Goal: Task Accomplishment & Management: Use online tool/utility

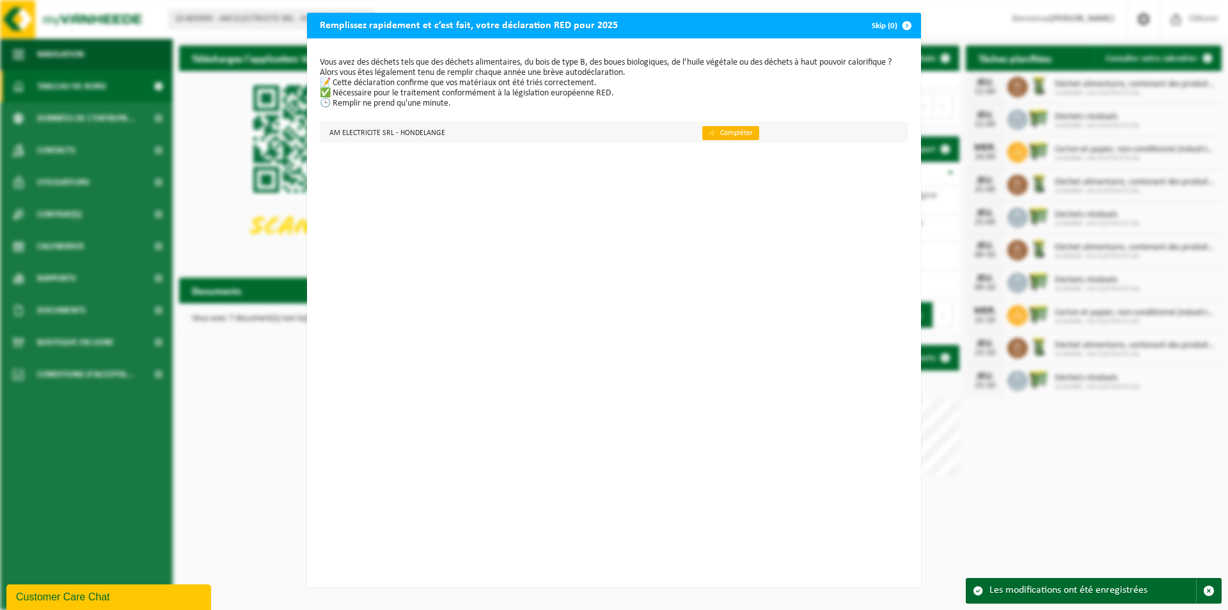
click at [704, 134] on link "👉 Compléter" at bounding box center [730, 133] width 57 height 14
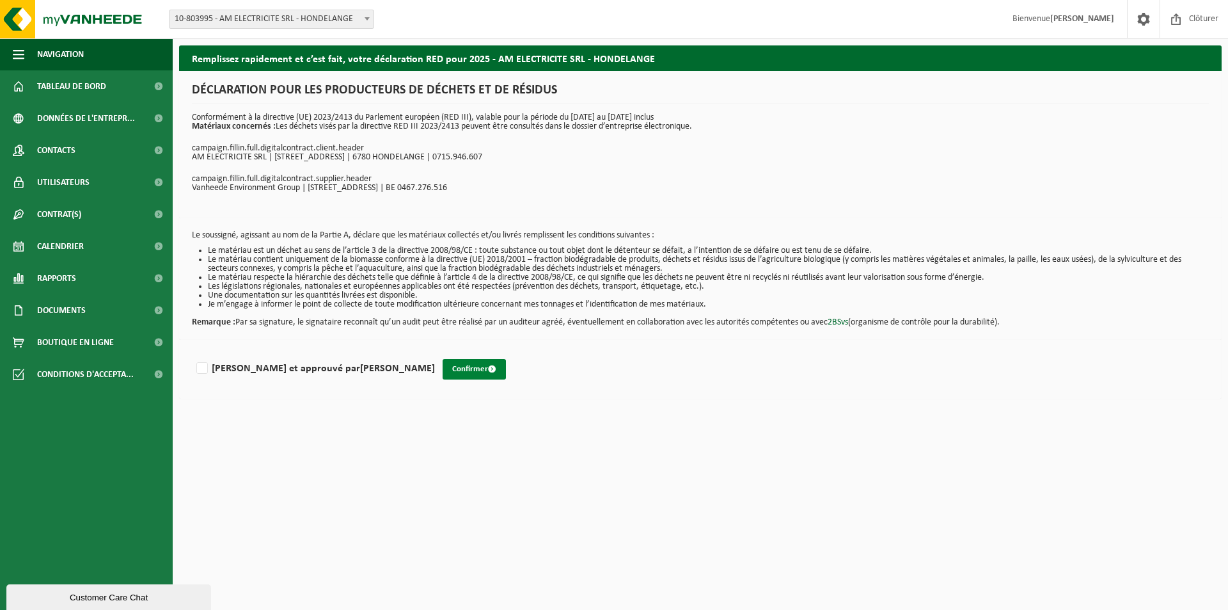
click at [443, 364] on button "Confirmer" at bounding box center [474, 369] width 63 height 20
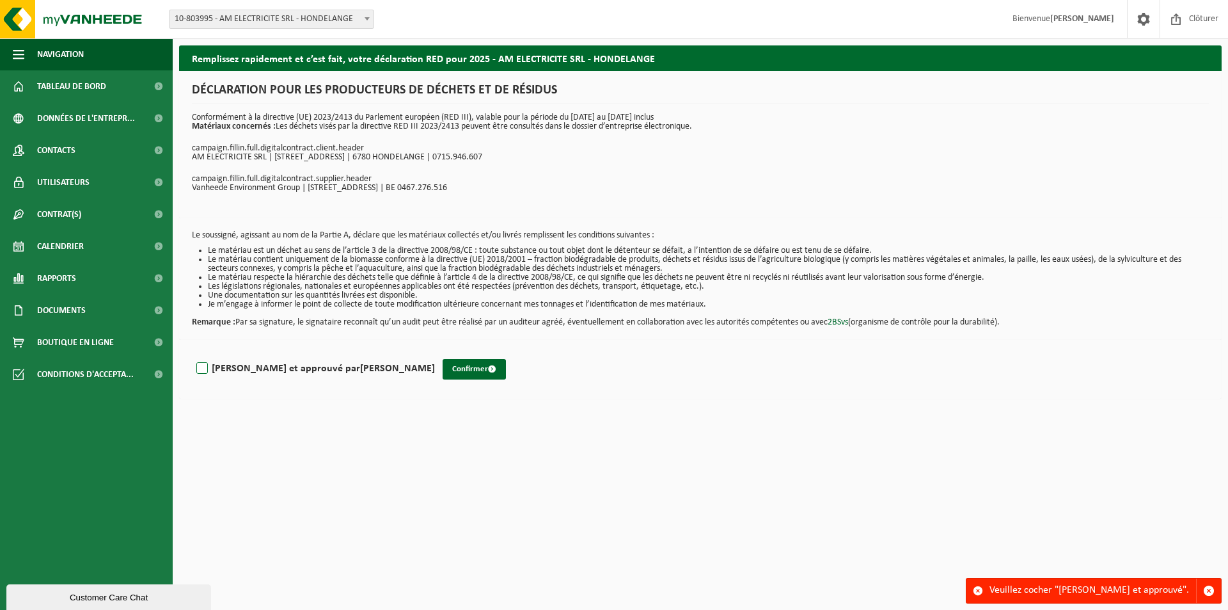
click at [197, 364] on label "Lu et approuvé par ARNAUD MARECHAL" at bounding box center [314, 368] width 241 height 19
click at [435, 352] on input "Lu et approuvé par ARNAUD MARECHAL" at bounding box center [435, 352] width 1 height 1
checkbox input "true"
click at [443, 367] on button "Confirmer" at bounding box center [474, 369] width 63 height 20
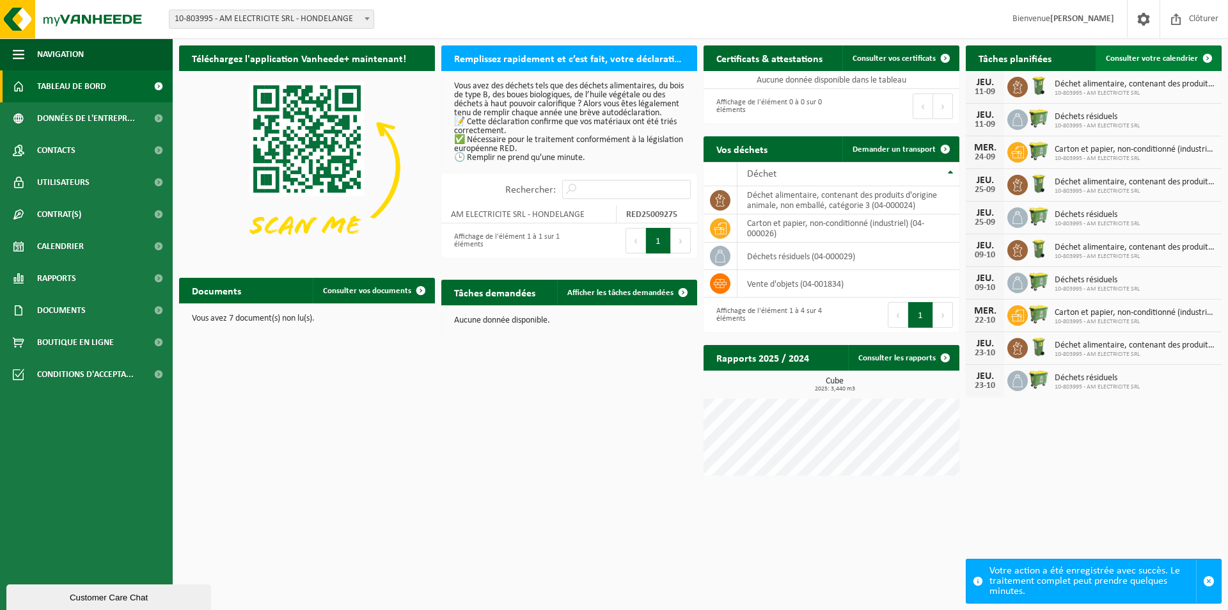
click at [1172, 63] on span "Consulter votre calendrier" at bounding box center [1152, 58] width 92 height 8
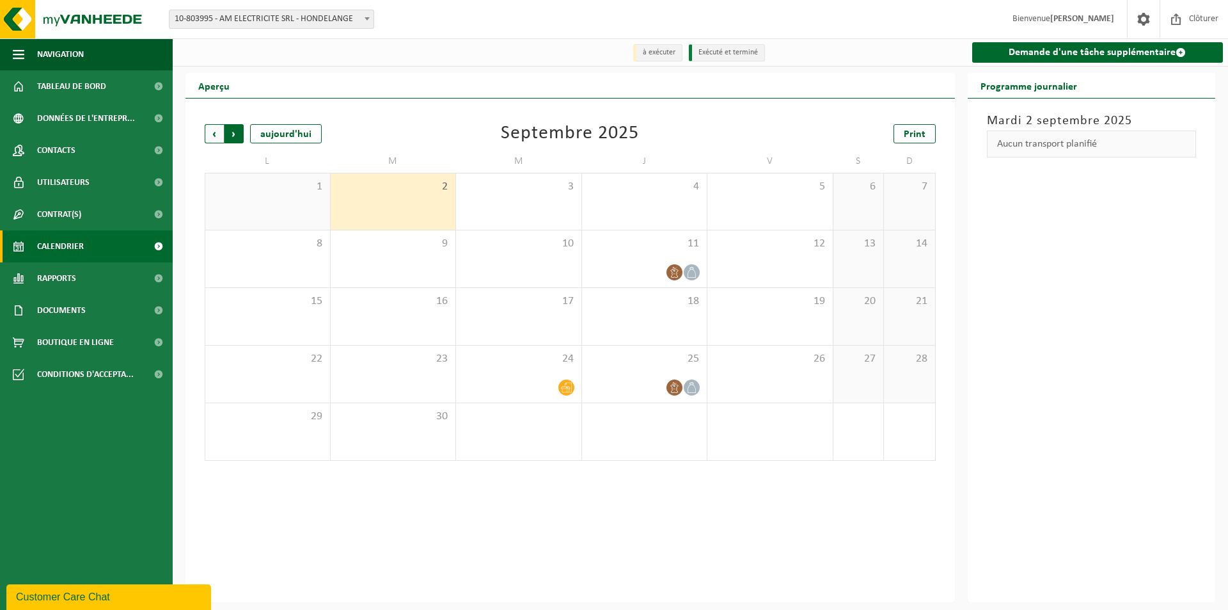
click at [216, 134] on span "Précédent" at bounding box center [214, 133] width 19 height 19
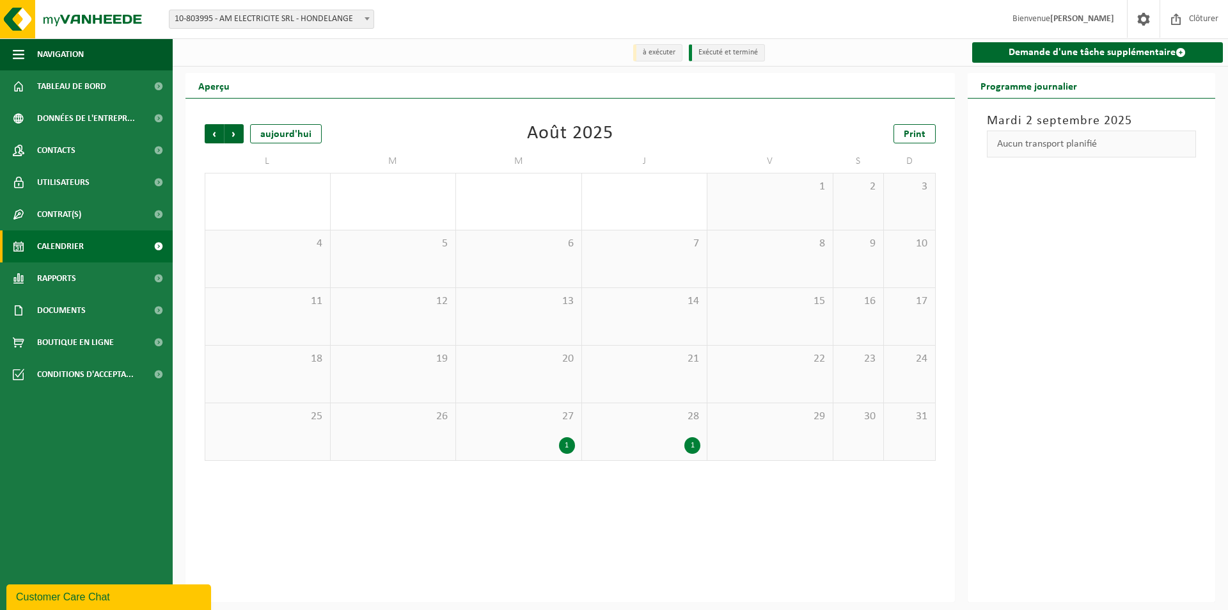
click at [565, 442] on div "1" at bounding box center [567, 445] width 16 height 17
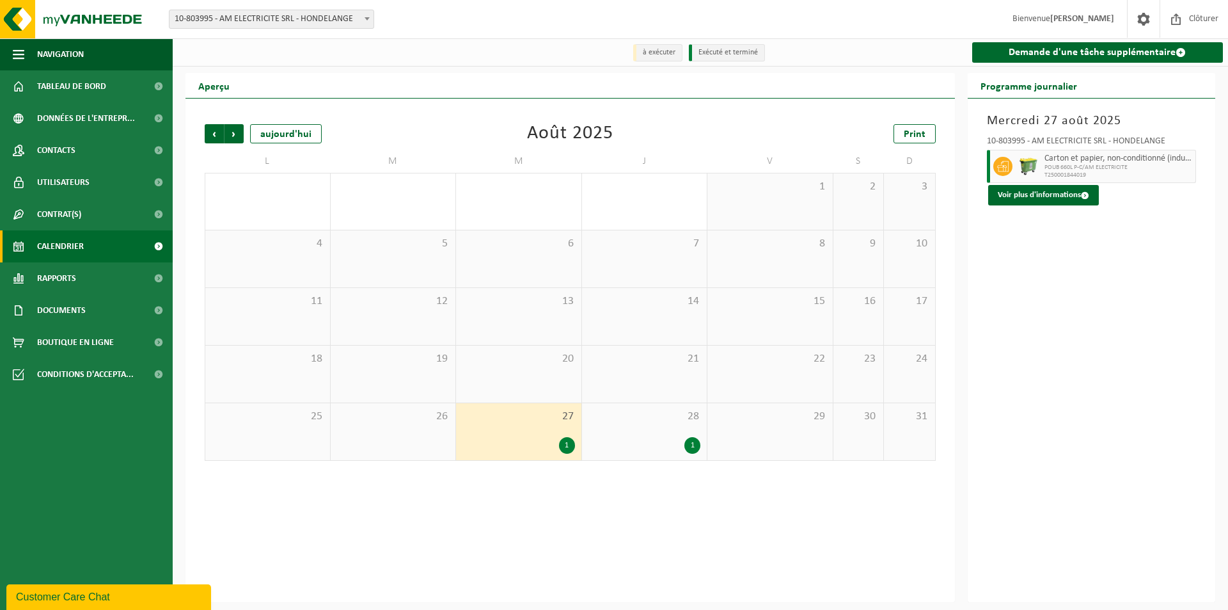
click at [688, 446] on div "1" at bounding box center [692, 445] width 16 height 17
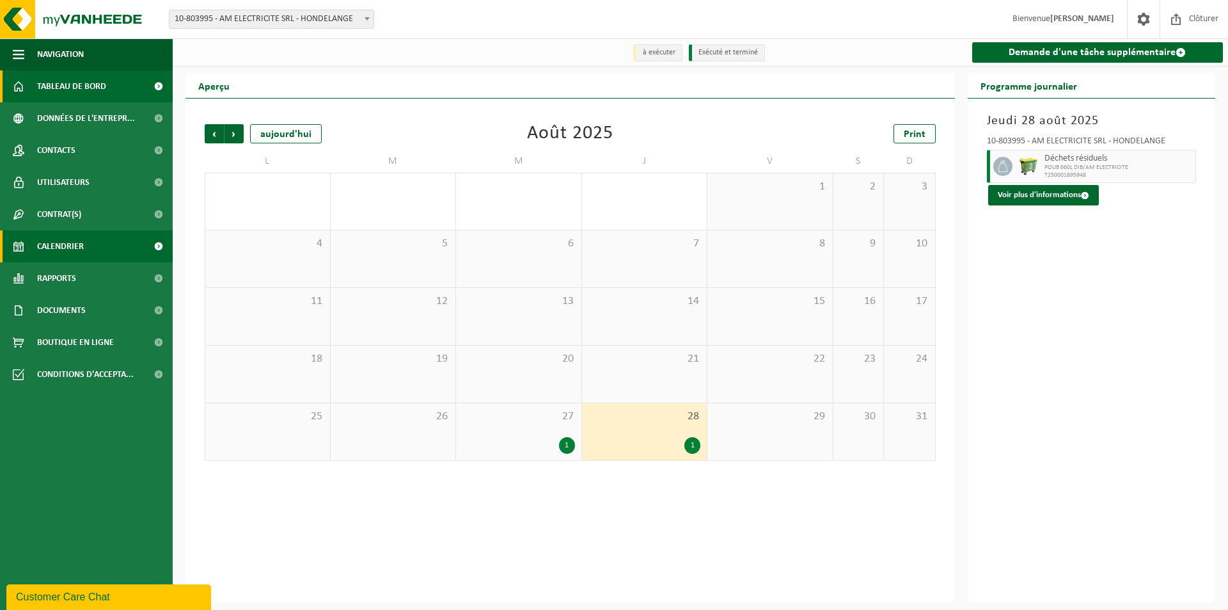
click at [104, 88] on span "Tableau de bord" at bounding box center [71, 86] width 69 height 32
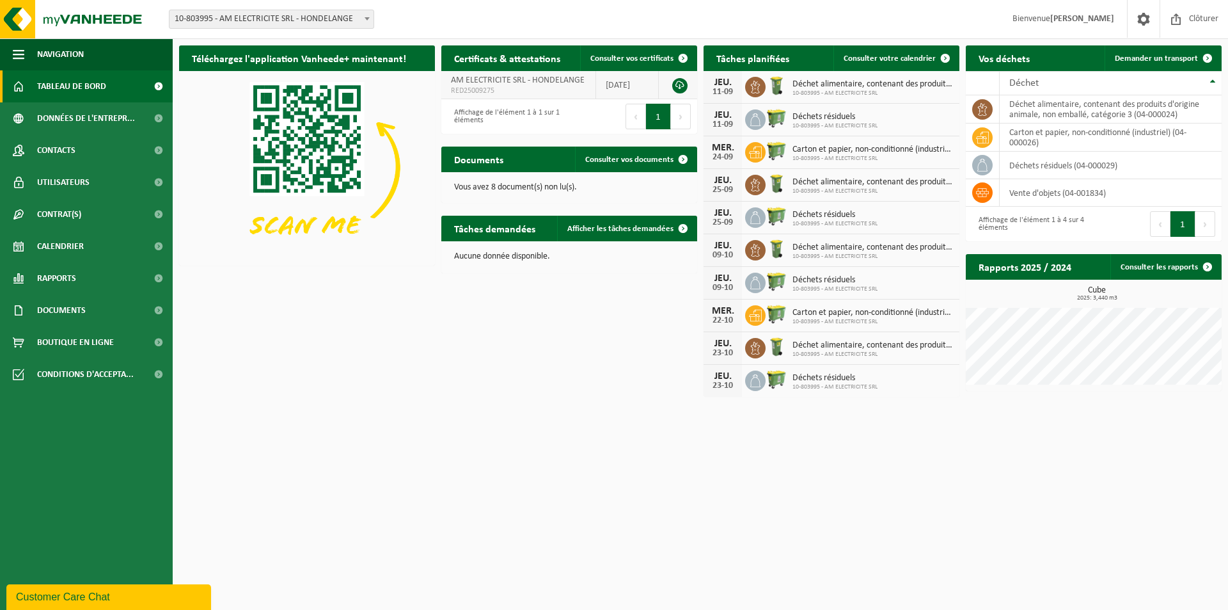
click at [684, 83] on link at bounding box center [679, 85] width 15 height 15
click at [644, 156] on span "Consulter vos documents" at bounding box center [629, 159] width 88 height 8
click at [1159, 273] on link "Consulter les rapports" at bounding box center [1165, 267] width 110 height 26
click at [1140, 111] on td "déchet alimentaire, contenant des produits d'origine animale, non emballé, caté…" at bounding box center [1111, 109] width 222 height 28
click at [1172, 56] on span "Demander un transport" at bounding box center [1156, 58] width 83 height 8
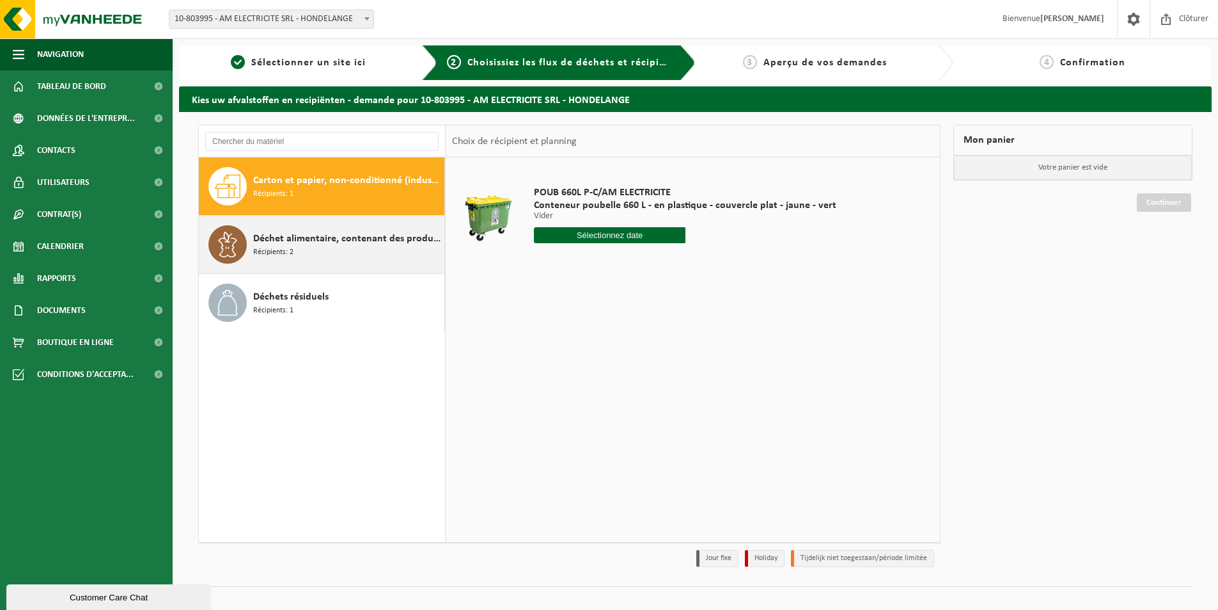
click at [379, 243] on span "Déchet alimentaire, contenant des produits d'origine animale, non emballé, caté…" at bounding box center [347, 238] width 188 height 15
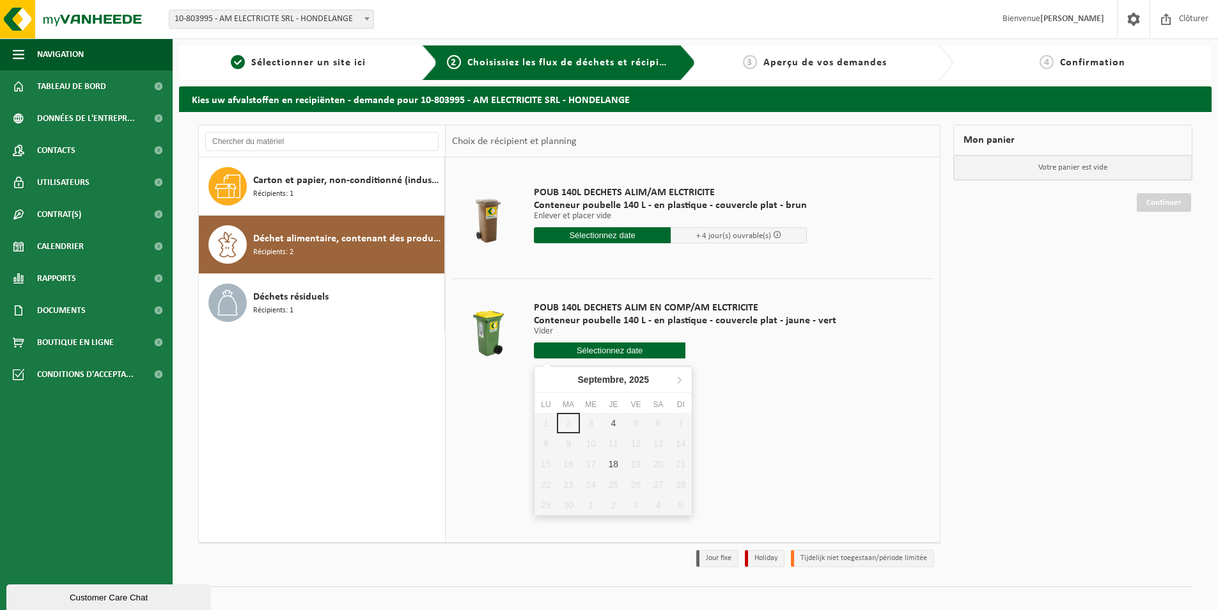
click at [628, 351] on input "text" at bounding box center [610, 350] width 152 height 16
click at [617, 424] on div "4" at bounding box center [614, 423] width 22 height 20
type input "à partir de 2025-09-04"
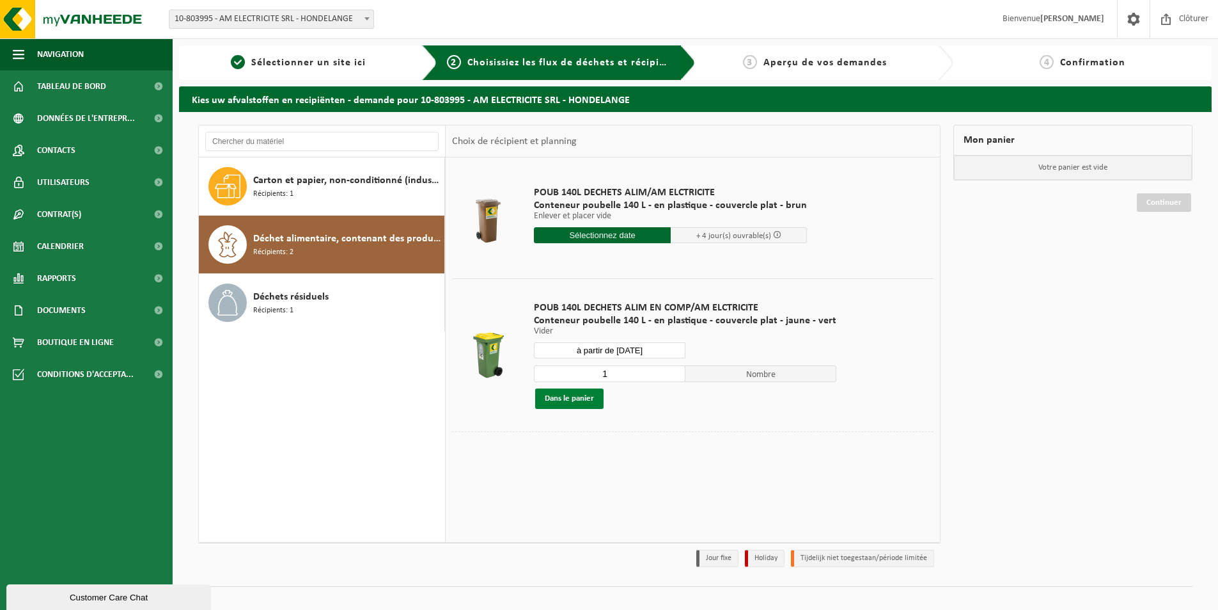
click at [563, 398] on button "Dans le panier" at bounding box center [569, 398] width 68 height 20
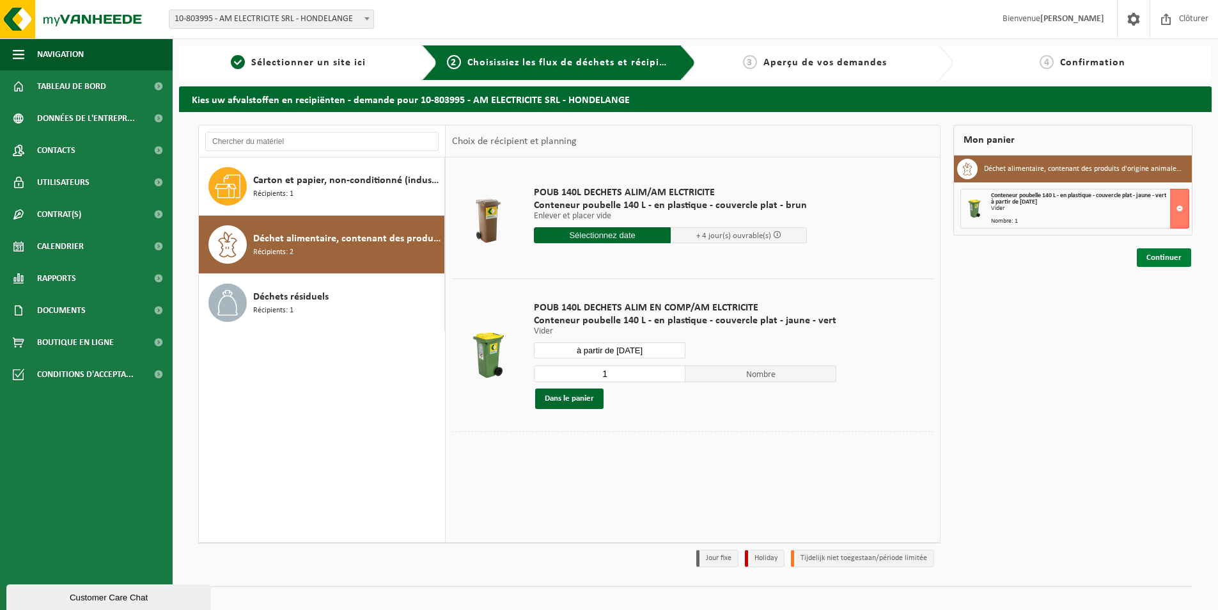
click at [1179, 251] on link "Continuer" at bounding box center [1164, 257] width 54 height 19
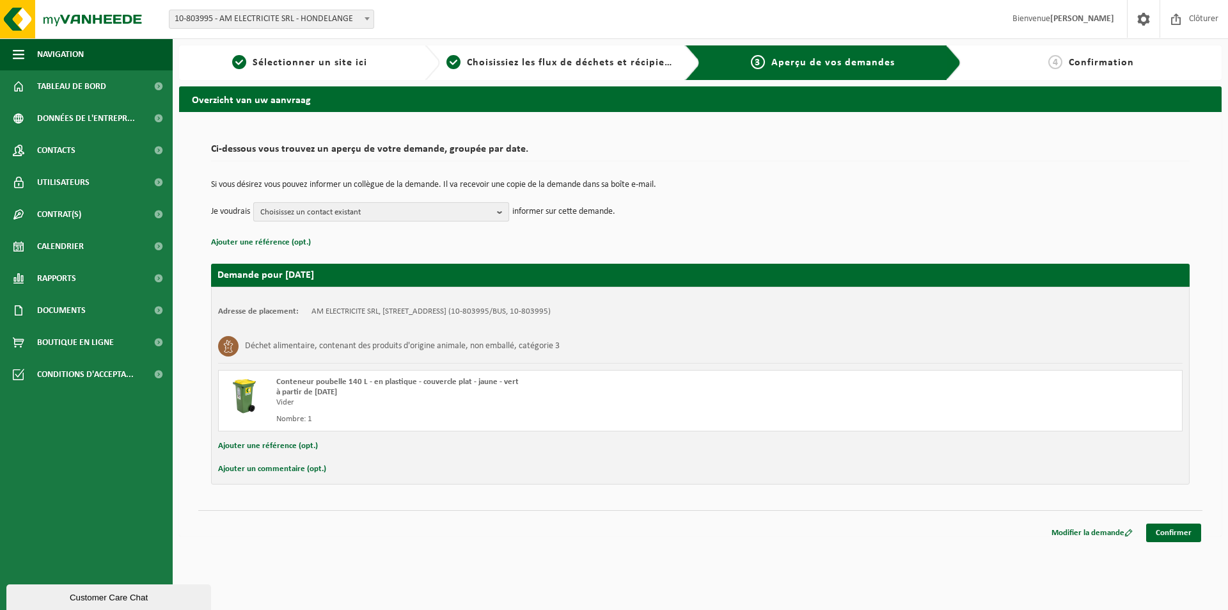
click at [374, 210] on span "Choisissez un contact existant" at bounding box center [376, 212] width 232 height 19
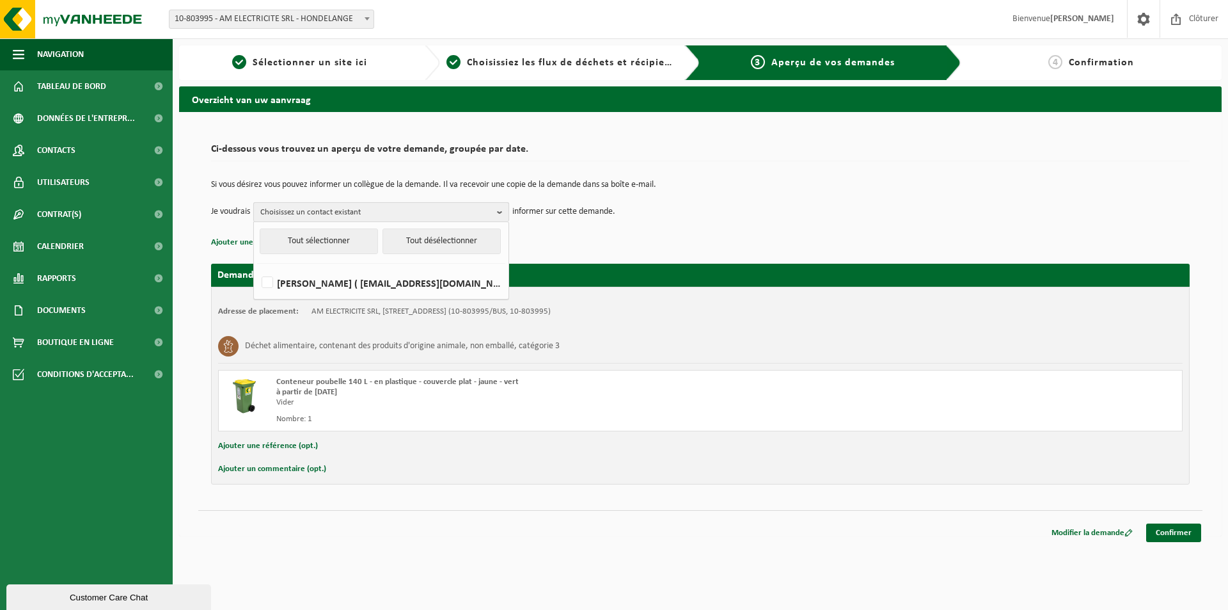
click at [374, 210] on span "Choisissez un contact existant" at bounding box center [376, 212] width 232 height 19
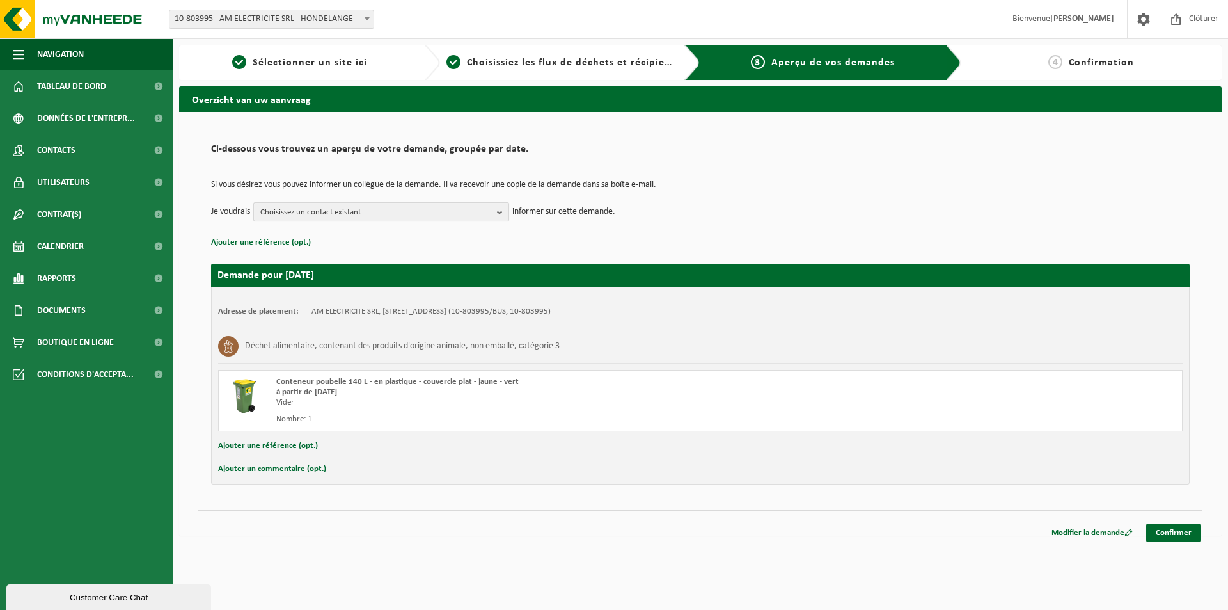
click at [374, 210] on span "Choisissez un contact existant" at bounding box center [376, 212] width 232 height 19
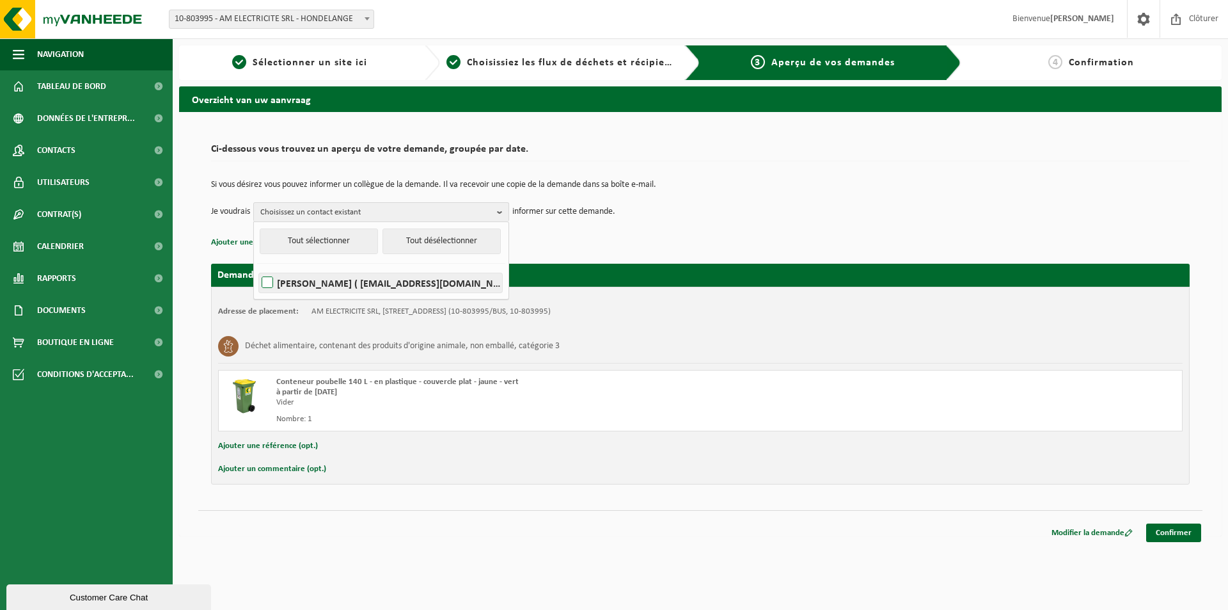
click at [359, 283] on label "ARNAUD MARÉCHAL ( electricite.marechal@gmail.com )" at bounding box center [380, 282] width 243 height 19
click at [257, 267] on input "ARNAUD MARÉCHAL ( electricite.marechal@gmail.com )" at bounding box center [256, 266] width 1 height 1
checkbox input "true"
click at [686, 233] on div "Si vous désirez vous pouvez informer un collègue de la demande. Il va recevoir …" at bounding box center [700, 201] width 979 height 67
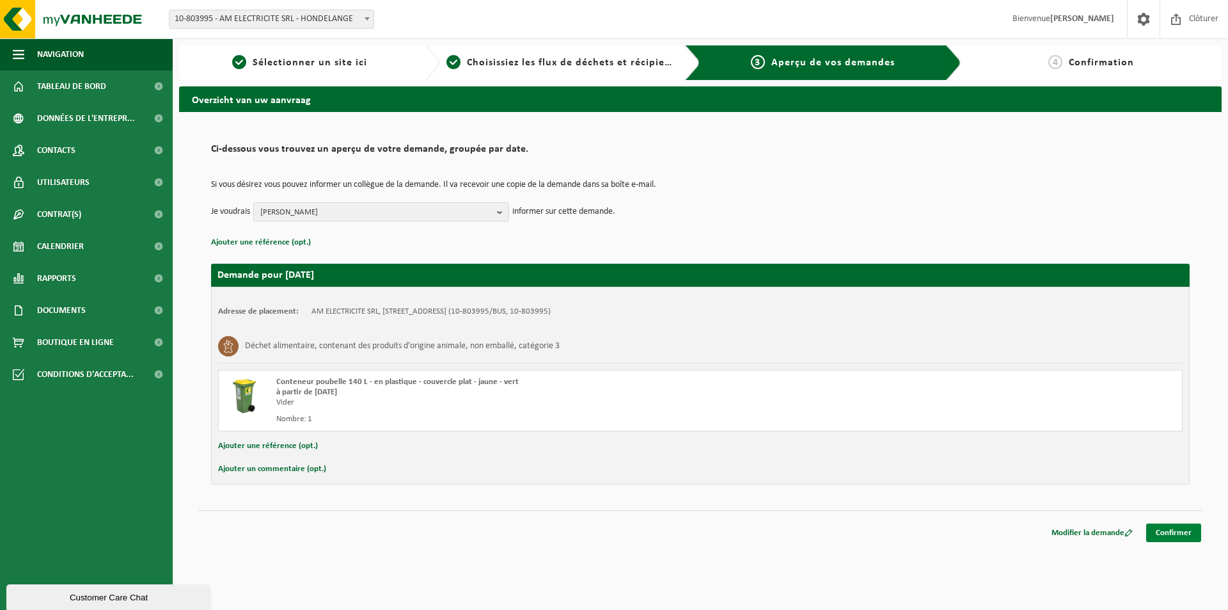
click at [1175, 531] on link "Confirmer" at bounding box center [1173, 532] width 55 height 19
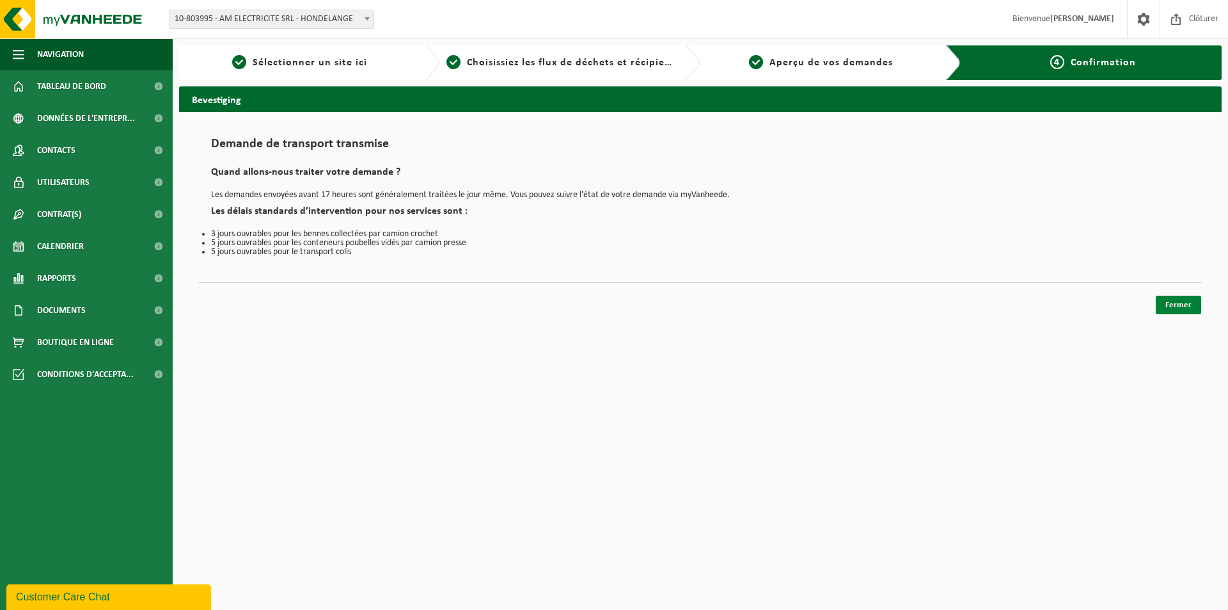
click at [1195, 298] on link "Fermer" at bounding box center [1178, 304] width 45 height 19
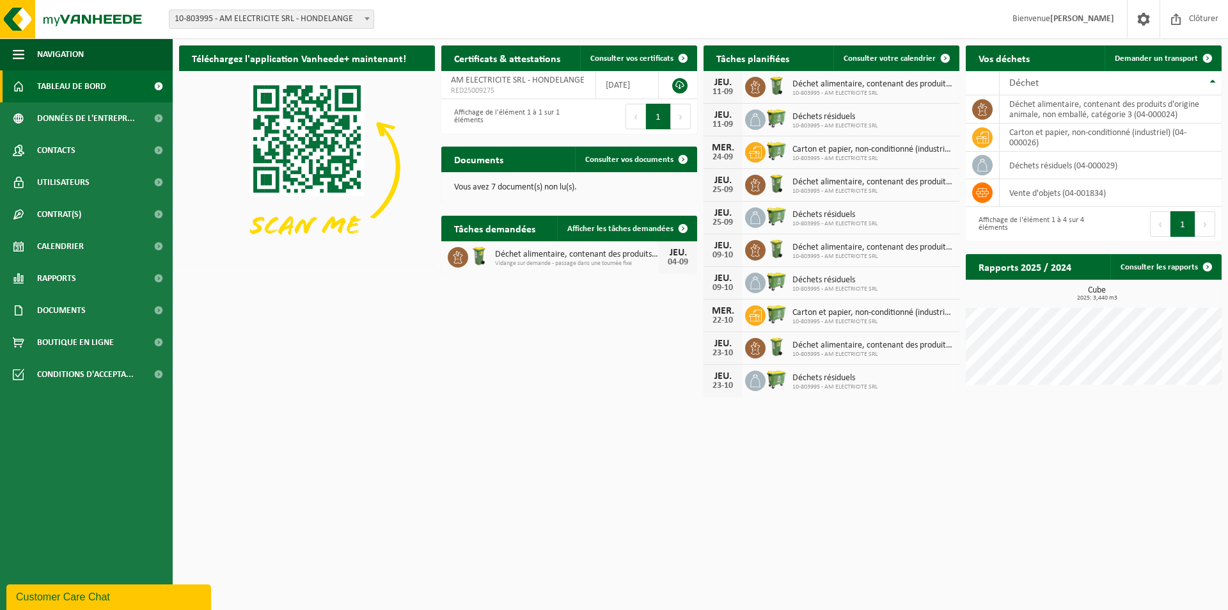
click at [713, 91] on div "11-09" at bounding box center [723, 92] width 26 height 9
click at [780, 89] on img at bounding box center [777, 86] width 22 height 22
click at [835, 91] on span "10-803995 - AM ELECTRICITE SRL" at bounding box center [872, 94] width 161 height 8
click at [739, 90] on div "JEU. 11-09" at bounding box center [723, 87] width 38 height 32
click at [882, 59] on span "Consulter votre calendrier" at bounding box center [890, 58] width 92 height 8
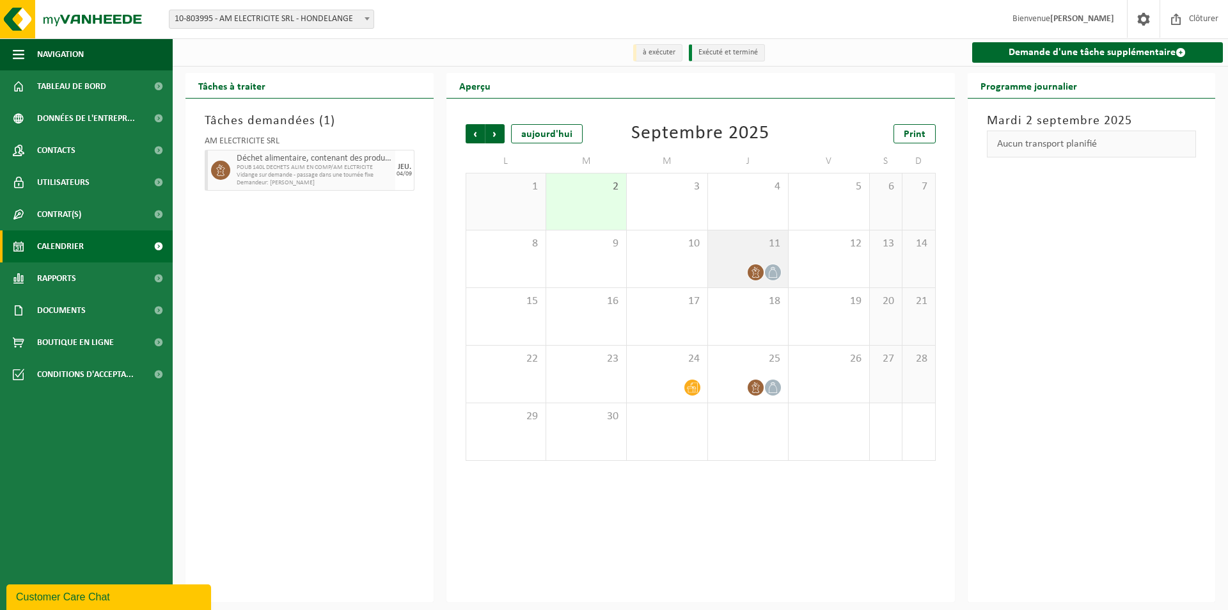
click at [759, 269] on icon at bounding box center [755, 272] width 11 height 11
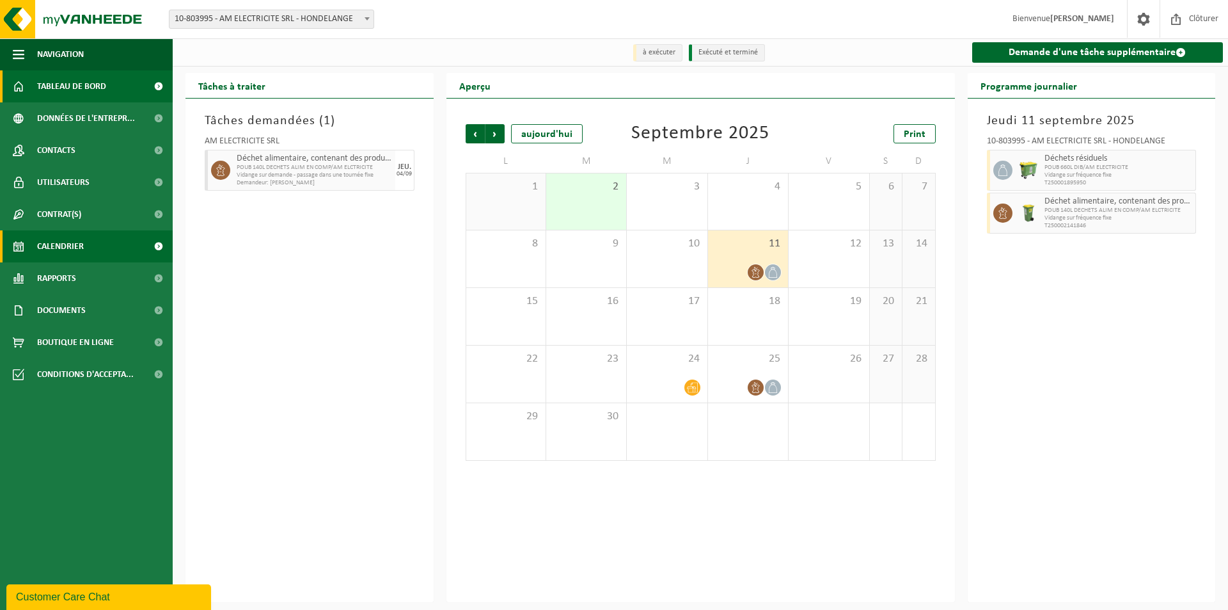
click at [102, 81] on span "Tableau de bord" at bounding box center [71, 86] width 69 height 32
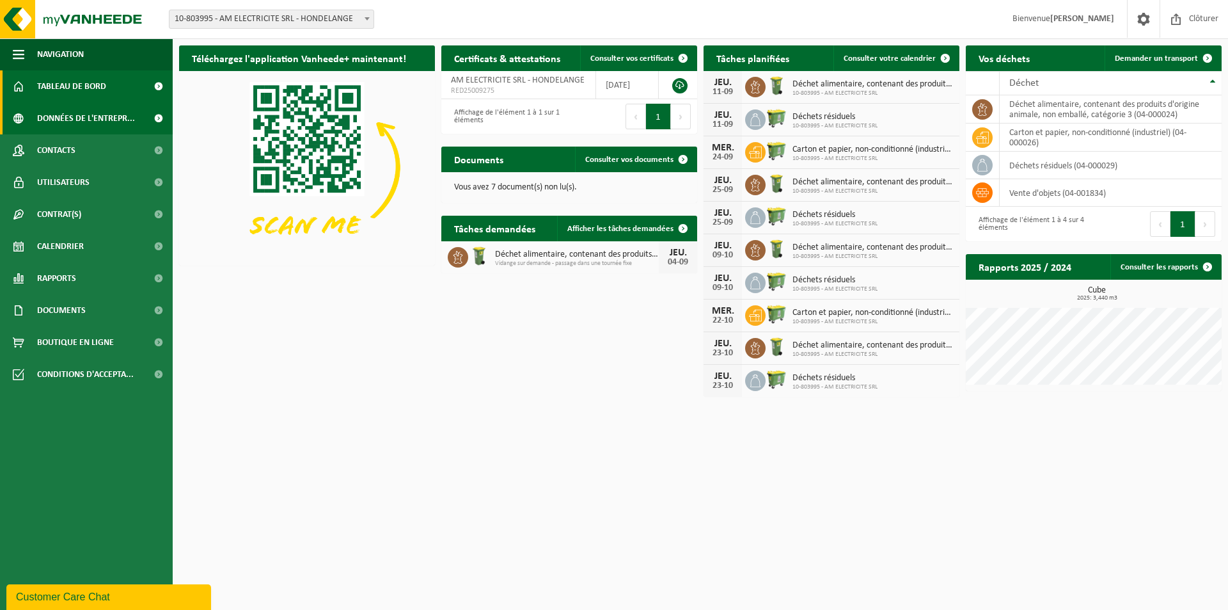
click at [91, 118] on span "Données de l'entrepr..." at bounding box center [86, 118] width 98 height 32
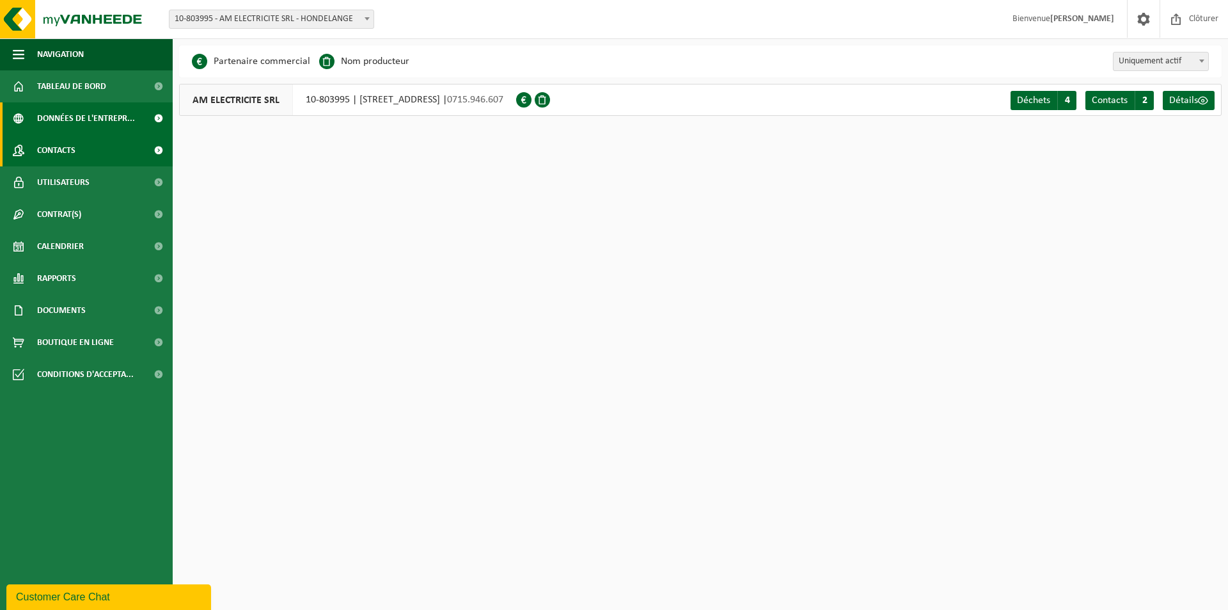
click at [59, 145] on span "Contacts" at bounding box center [56, 150] width 38 height 32
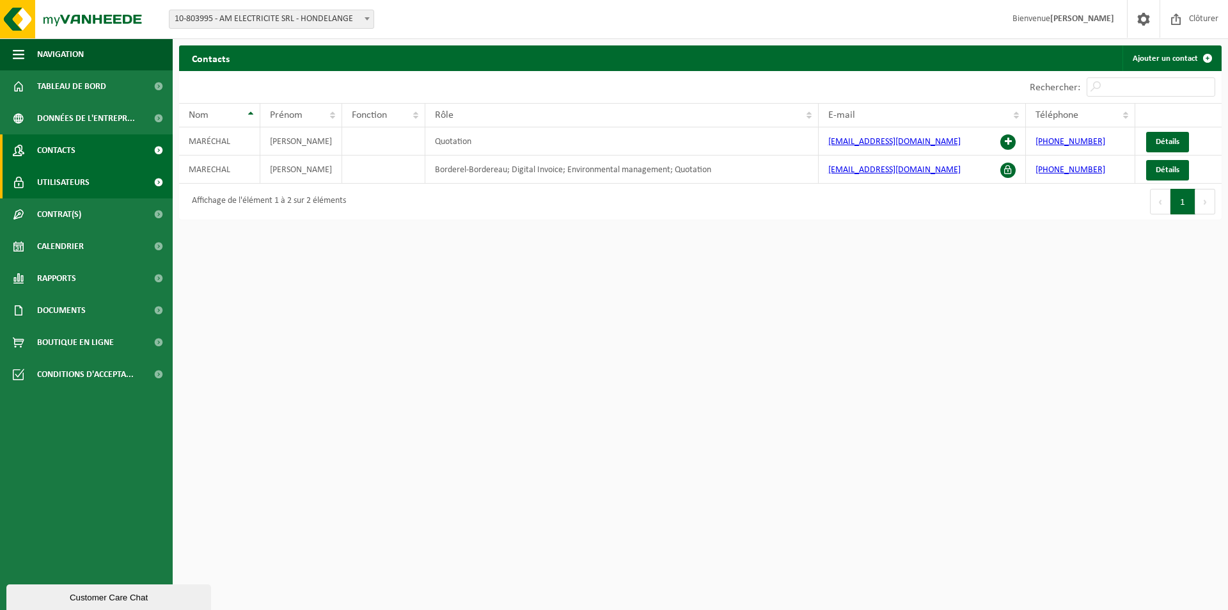
click at [49, 180] on span "Utilisateurs" at bounding box center [63, 182] width 52 height 32
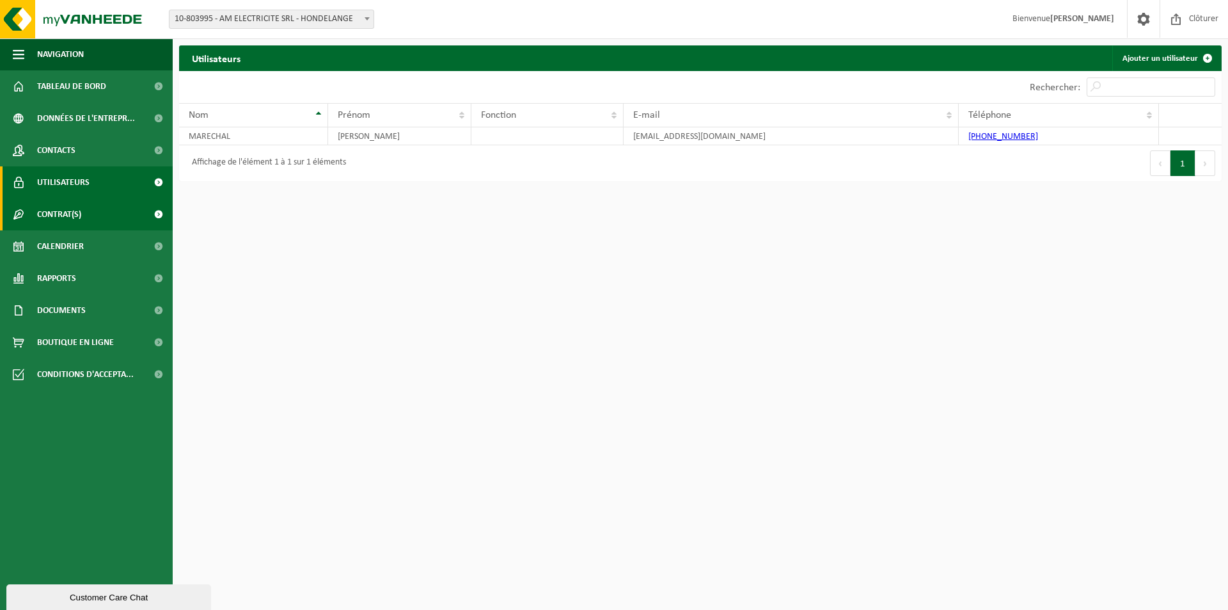
click at [43, 217] on span "Contrat(s)" at bounding box center [59, 214] width 44 height 32
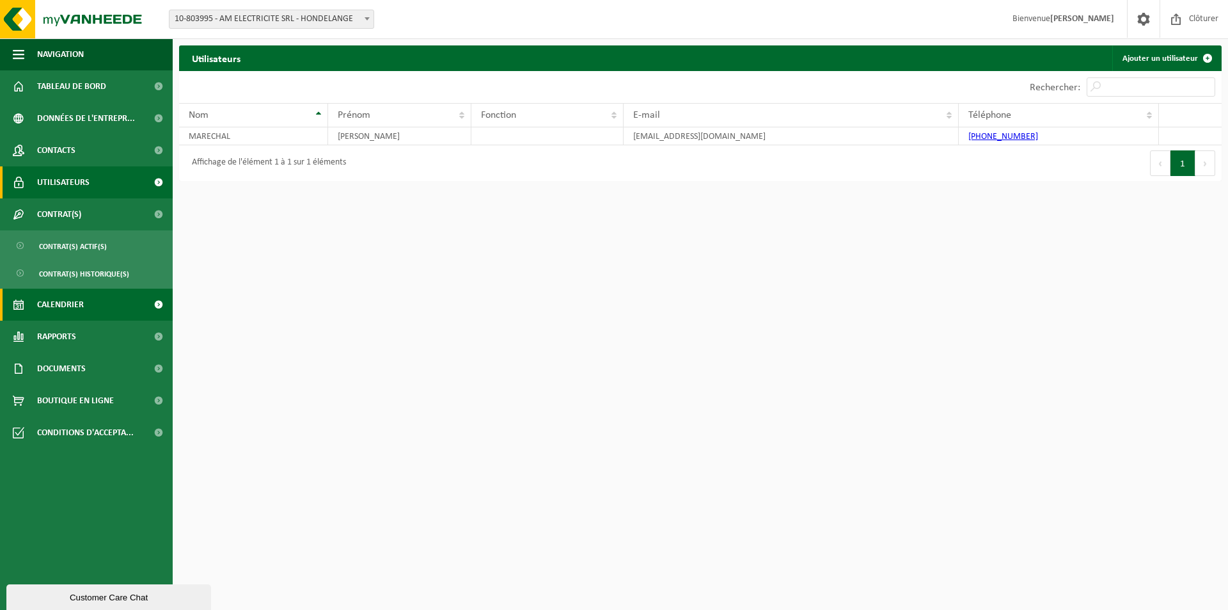
click at [77, 303] on span "Calendrier" at bounding box center [60, 304] width 47 height 32
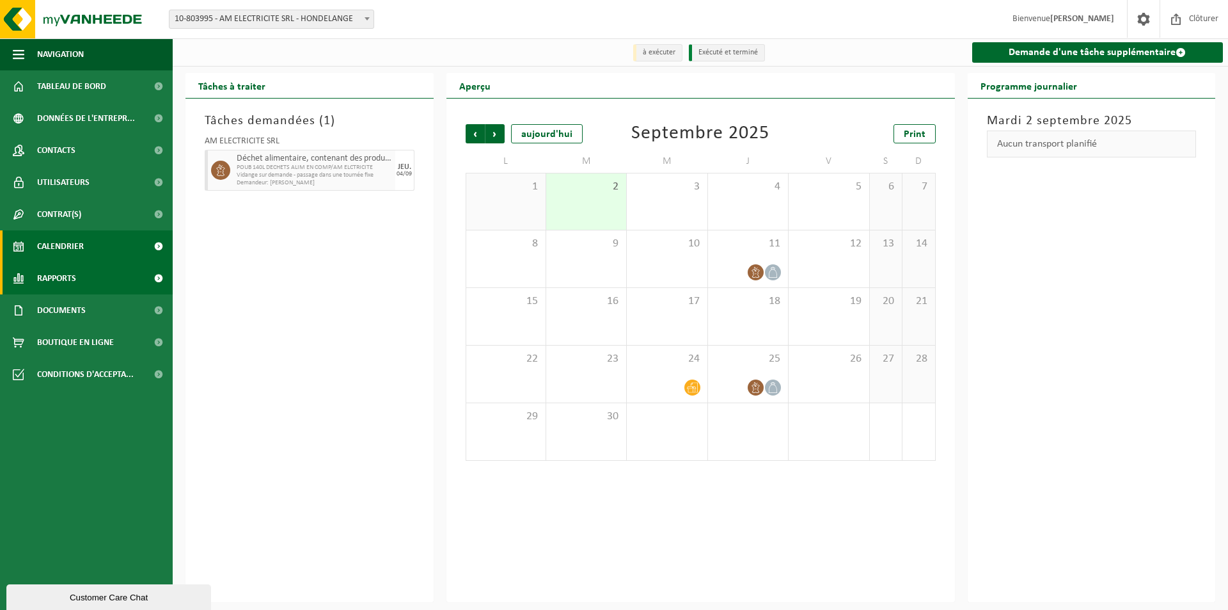
click at [63, 272] on span "Rapports" at bounding box center [56, 278] width 39 height 32
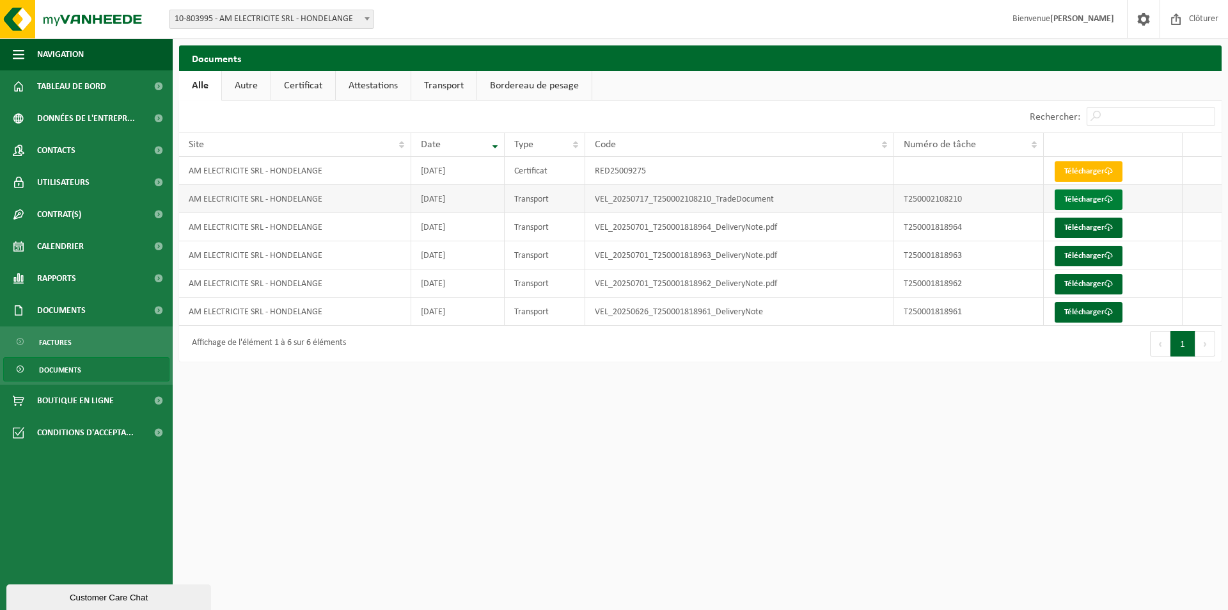
click at [1108, 201] on span at bounding box center [1109, 199] width 8 height 8
